Goal: Task Accomplishment & Management: Manage account settings

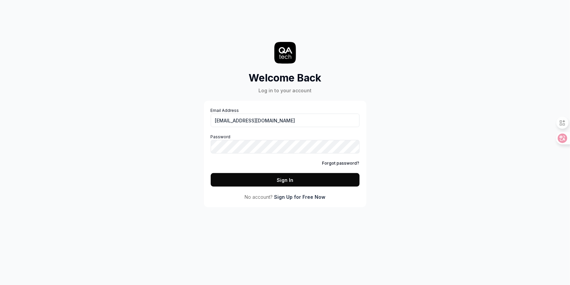
click at [255, 119] on input "[EMAIL_ADDRESS][DOMAIN_NAME]" at bounding box center [285, 121] width 149 height 14
type input "[EMAIL_ADDRESS][DOMAIN_NAME]"
click at [240, 179] on button "Sign In" at bounding box center [285, 180] width 149 height 14
click at [289, 115] on input "Email Address" at bounding box center [285, 121] width 149 height 14
click at [254, 117] on input "[EMAIL_ADDRESS][DOMAIN_NAME]" at bounding box center [285, 121] width 149 height 14
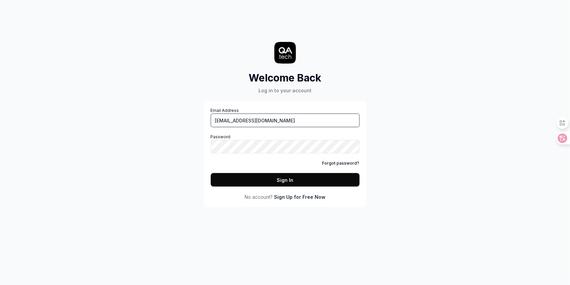
click at [253, 118] on input "[EMAIL_ADDRESS][DOMAIN_NAME]" at bounding box center [285, 121] width 149 height 14
type input "[EMAIL_ADDRESS][DOMAIN_NAME]"
click at [339, 162] on link "Forgot password?" at bounding box center [340, 163] width 37 height 6
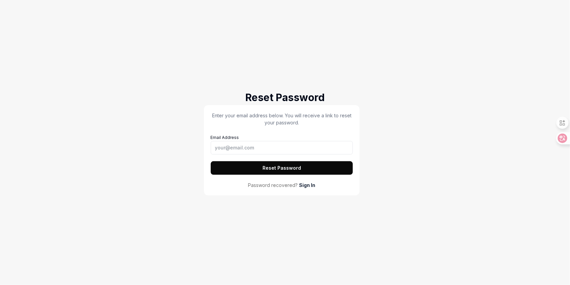
click at [223, 139] on div "Email Address" at bounding box center [282, 144] width 142 height 22
click at [225, 145] on input "Email Address" at bounding box center [282, 148] width 142 height 14
type input "[EMAIL_ADDRESS][DOMAIN_NAME]"
click at [283, 172] on button "Reset Password" at bounding box center [282, 168] width 142 height 14
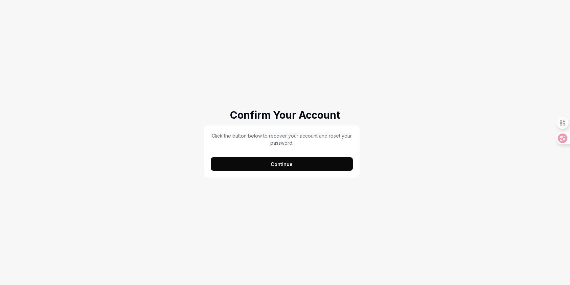
click at [334, 164] on button "Continue" at bounding box center [282, 164] width 142 height 14
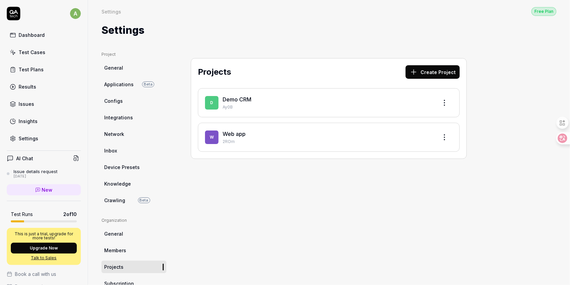
click at [124, 130] on link "Network" at bounding box center [133, 134] width 65 height 13
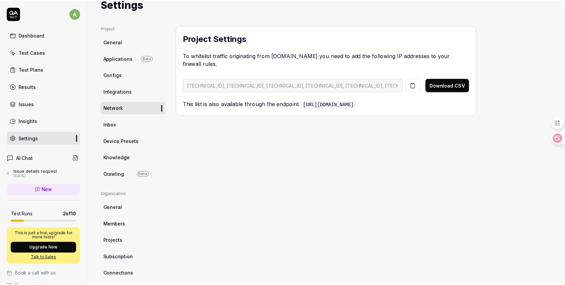
scroll to position [37, 0]
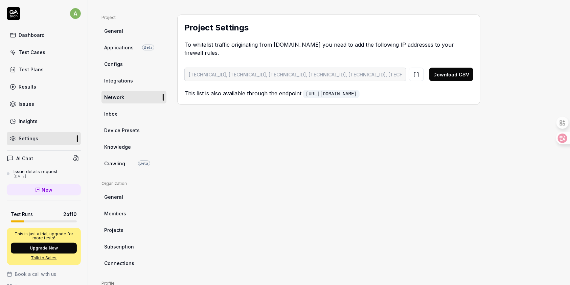
click at [113, 229] on span "Projects" at bounding box center [113, 230] width 19 height 7
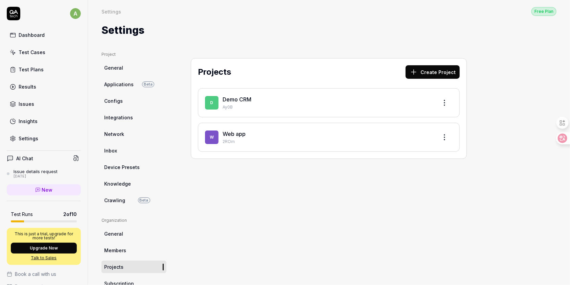
click at [273, 106] on p "Ay0B" at bounding box center [328, 107] width 210 height 6
click at [243, 100] on link "Demo CRM" at bounding box center [237, 99] width 29 height 7
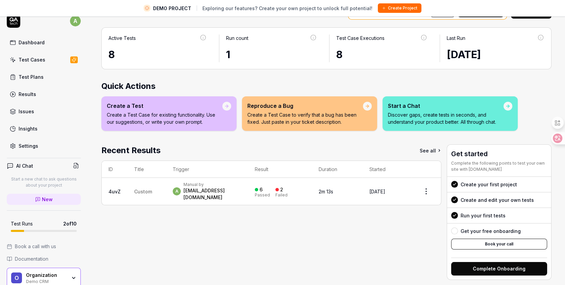
scroll to position [16, 0]
